Goal: Task Accomplishment & Management: Use online tool/utility

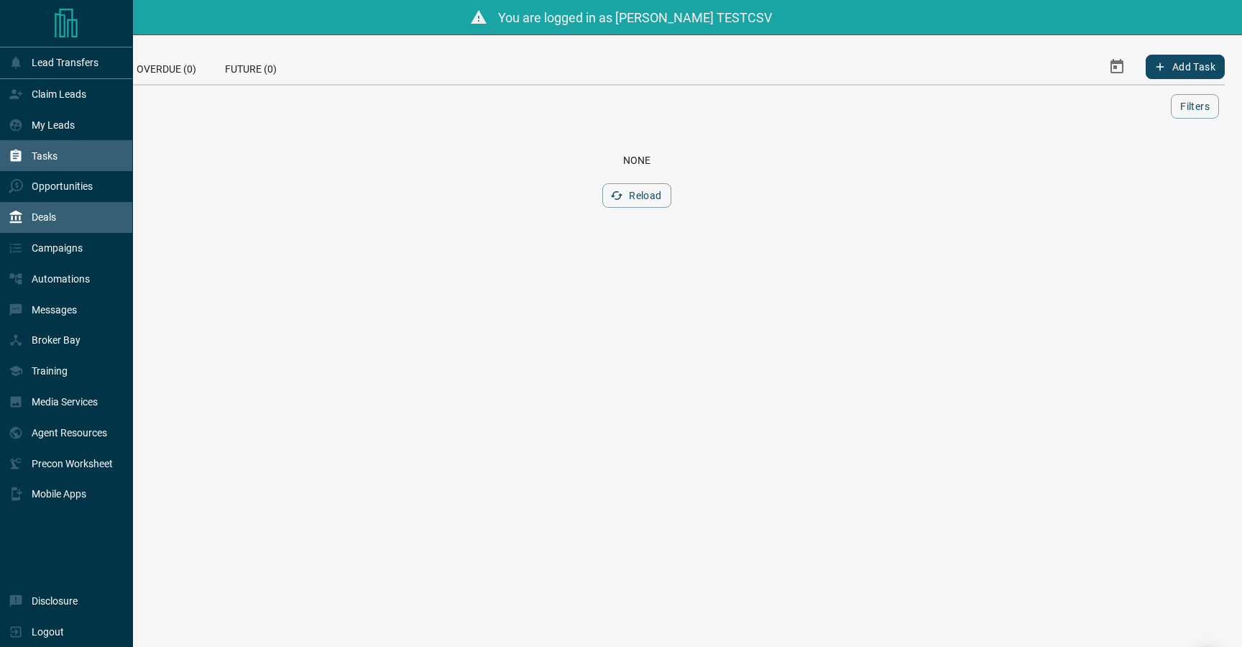
click at [47, 214] on p "Deals" at bounding box center [44, 217] width 24 height 12
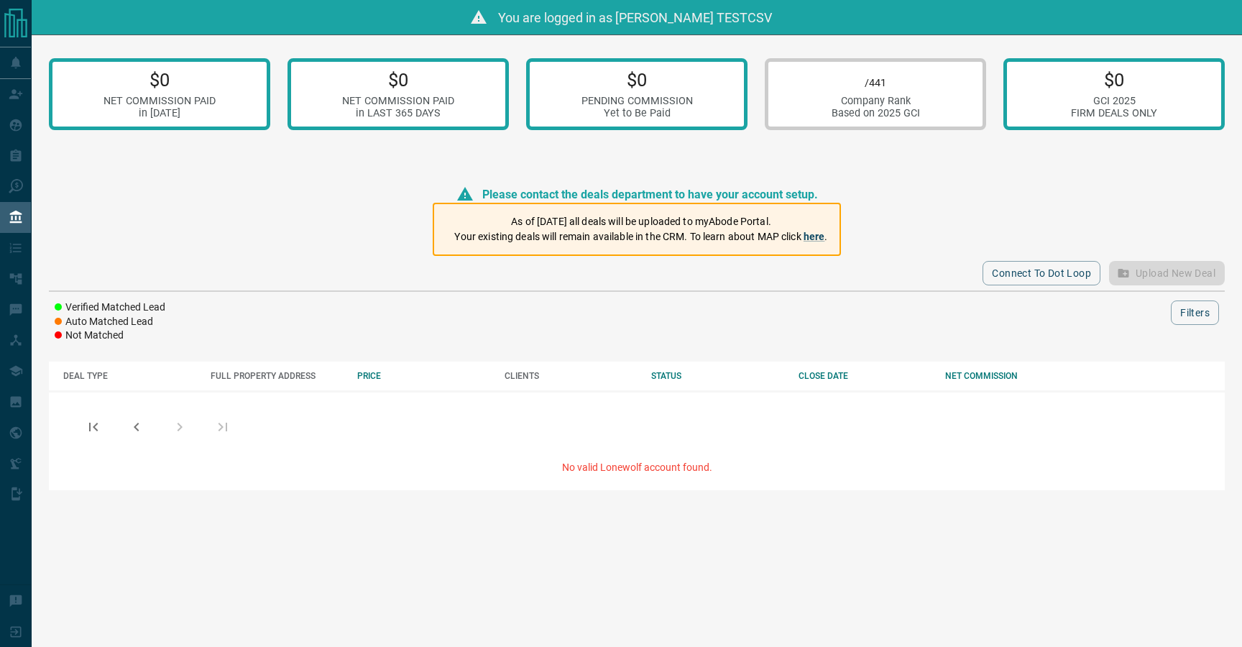
click at [541, 232] on p "Your existing deals will remain available in the CRM. To learn about MAP click …" at bounding box center [640, 236] width 373 height 15
click at [1142, 277] on div "Connect to Dot Loop Upload New Deal" at bounding box center [637, 273] width 1176 height 35
click at [666, 248] on div "As of [DATE] all deals will be uploaded to myAbode Portal. Your existing deals …" at bounding box center [640, 229] width 373 height 42
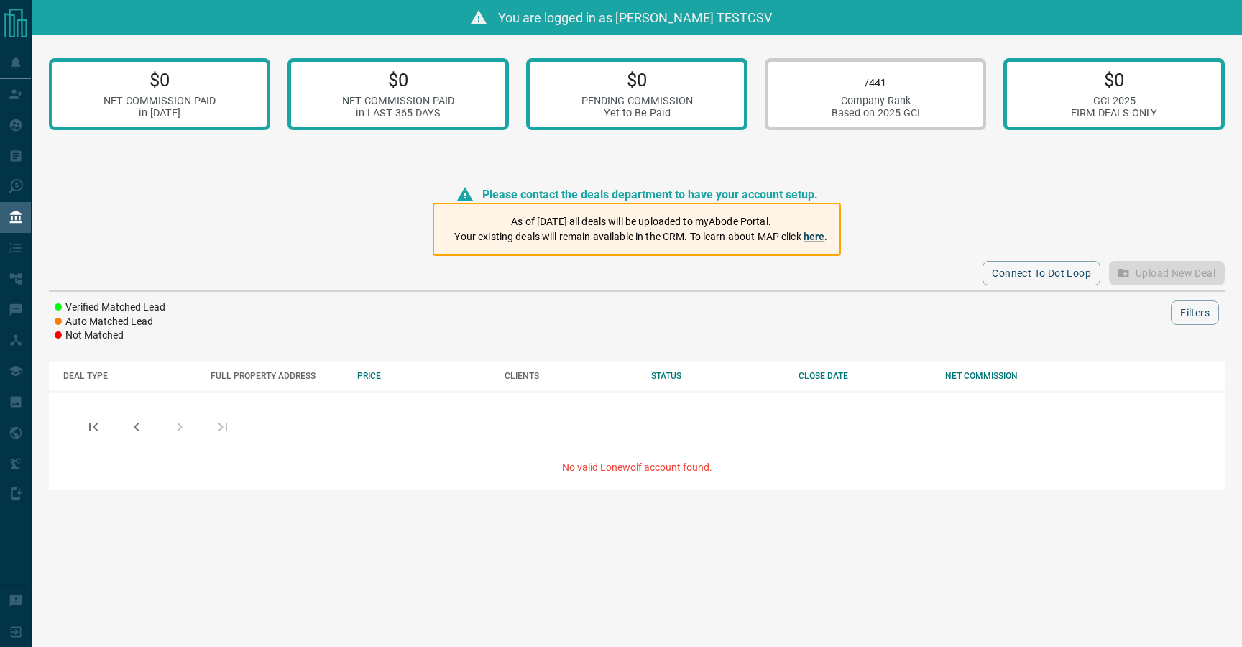
click at [666, 248] on div "As of [DATE] all deals will be uploaded to myAbode Portal. Your existing deals …" at bounding box center [640, 229] width 373 height 42
click at [650, 474] on div "No valid Lonewolf account found." at bounding box center [637, 476] width 1176 height 29
click at [1172, 221] on div "$0 NET COMMISSION PAID in [DATE] $0 NET COMMISSION PAID in LAST 365 DAYS $0 PEN…" at bounding box center [637, 269] width 1211 height 469
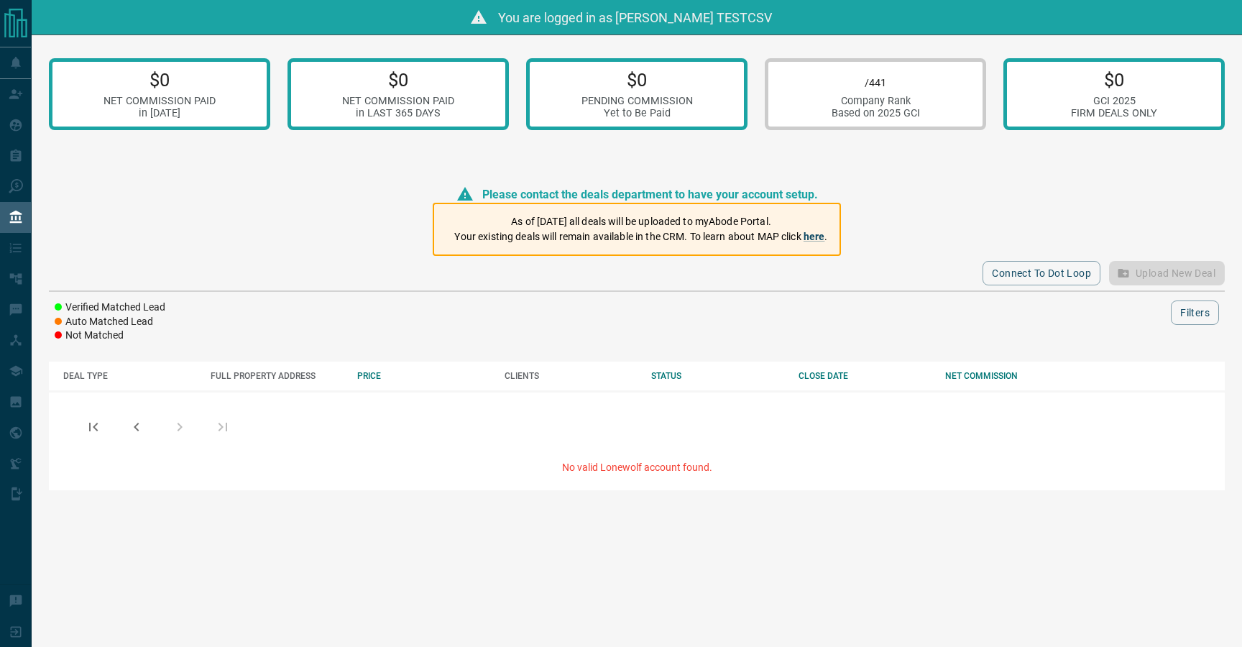
click at [707, 225] on p "As of [DATE] all deals will be uploaded to myAbode Portal." at bounding box center [640, 221] width 373 height 15
drag, startPoint x: 752, startPoint y: 14, endPoint x: 640, endPoint y: 17, distance: 112.2
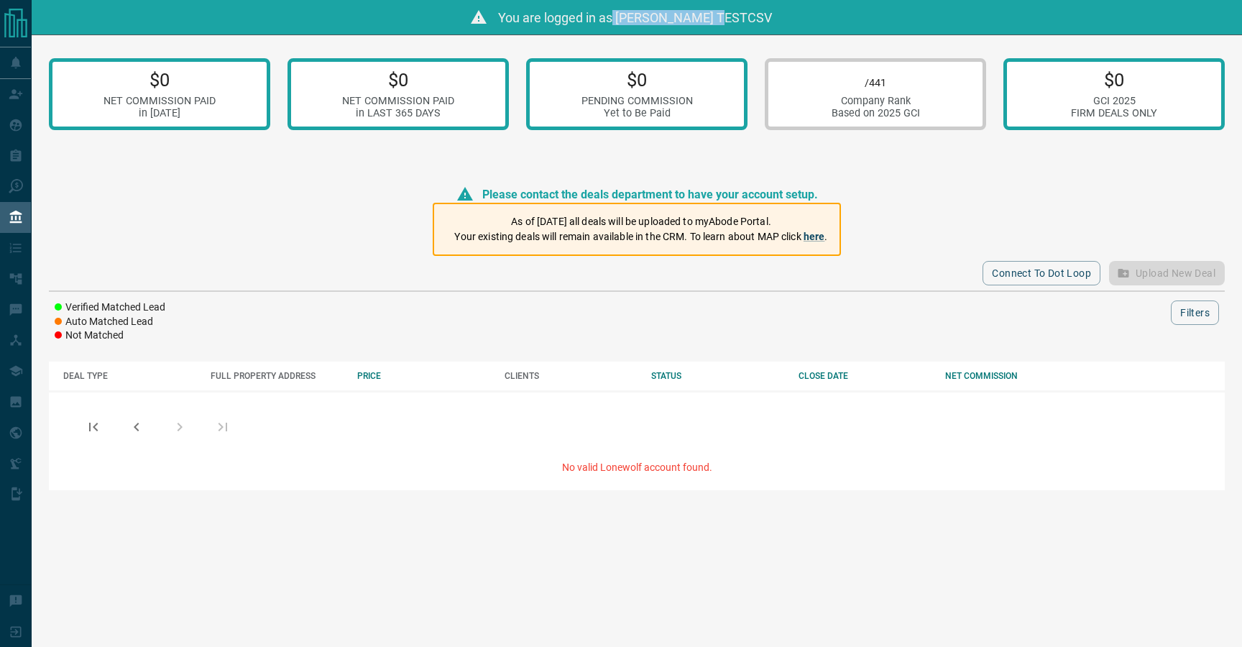
click at [640, 17] on div "You are logged in as [PERSON_NAME] TESTCSV" at bounding box center [621, 17] width 1242 height 35
